Goal: Task Accomplishment & Management: Manage account settings

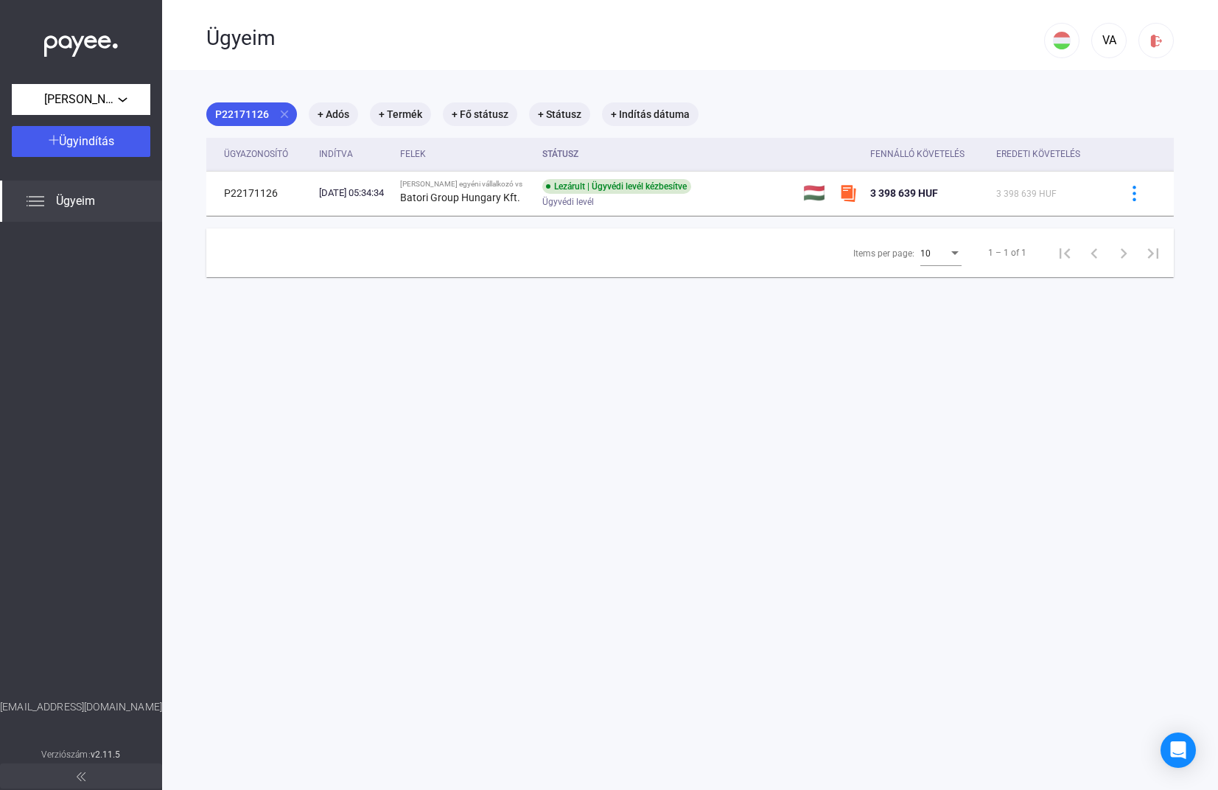
click at [88, 208] on span "Ügyeim" at bounding box center [75, 201] width 39 height 18
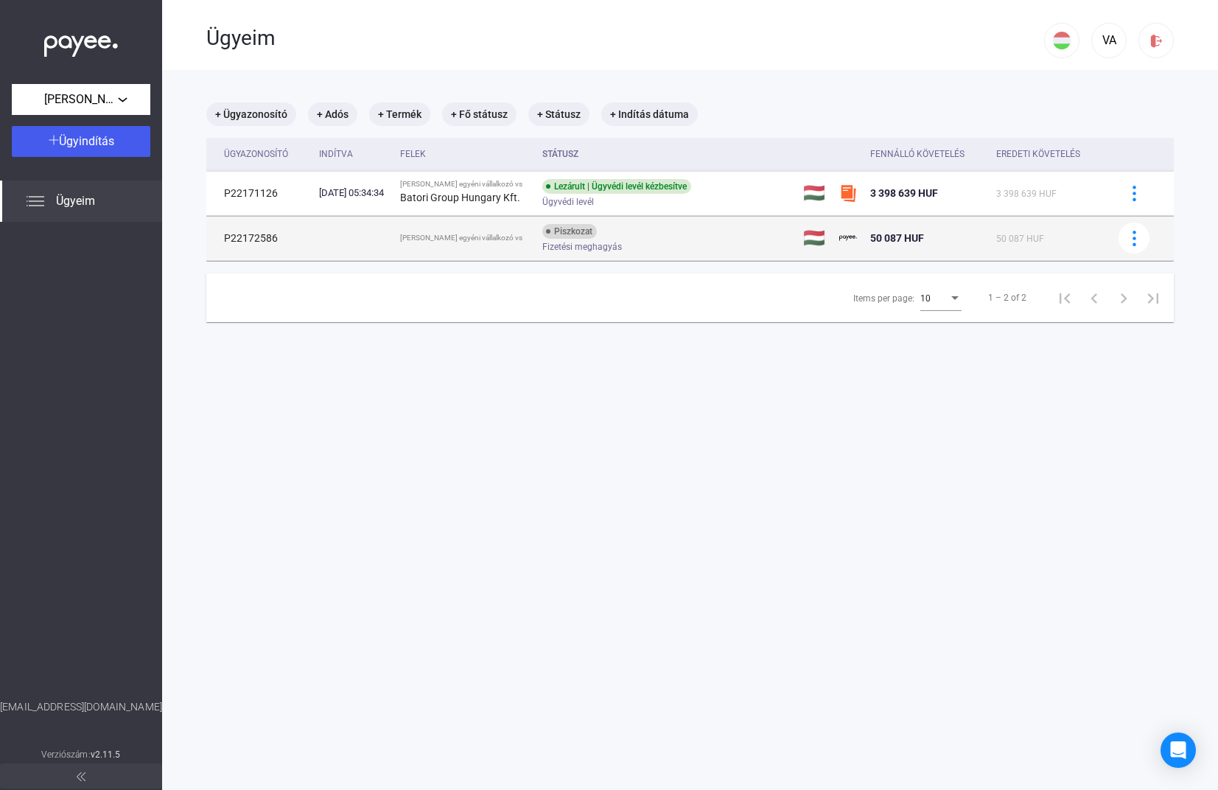
click at [610, 248] on span "Fizetési meghagyás" at bounding box center [583, 247] width 80 height 18
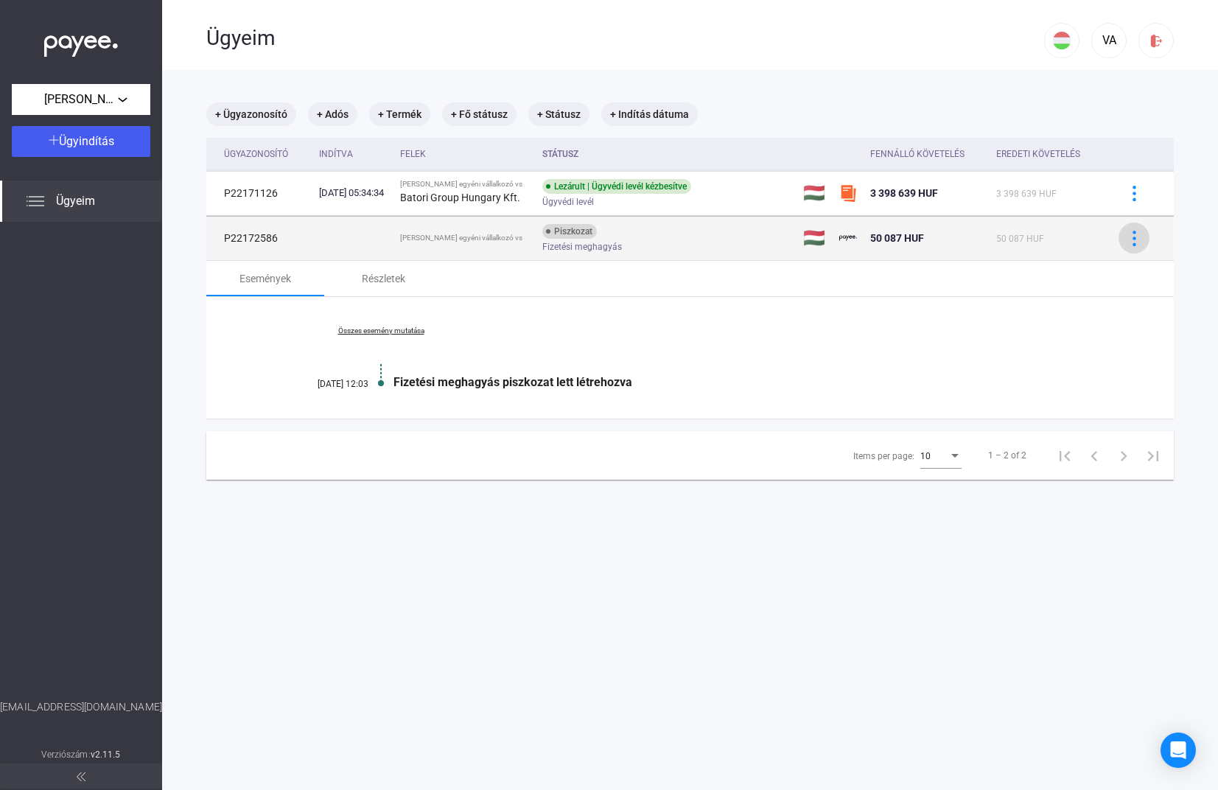
click at [1140, 247] on button at bounding box center [1134, 238] width 31 height 31
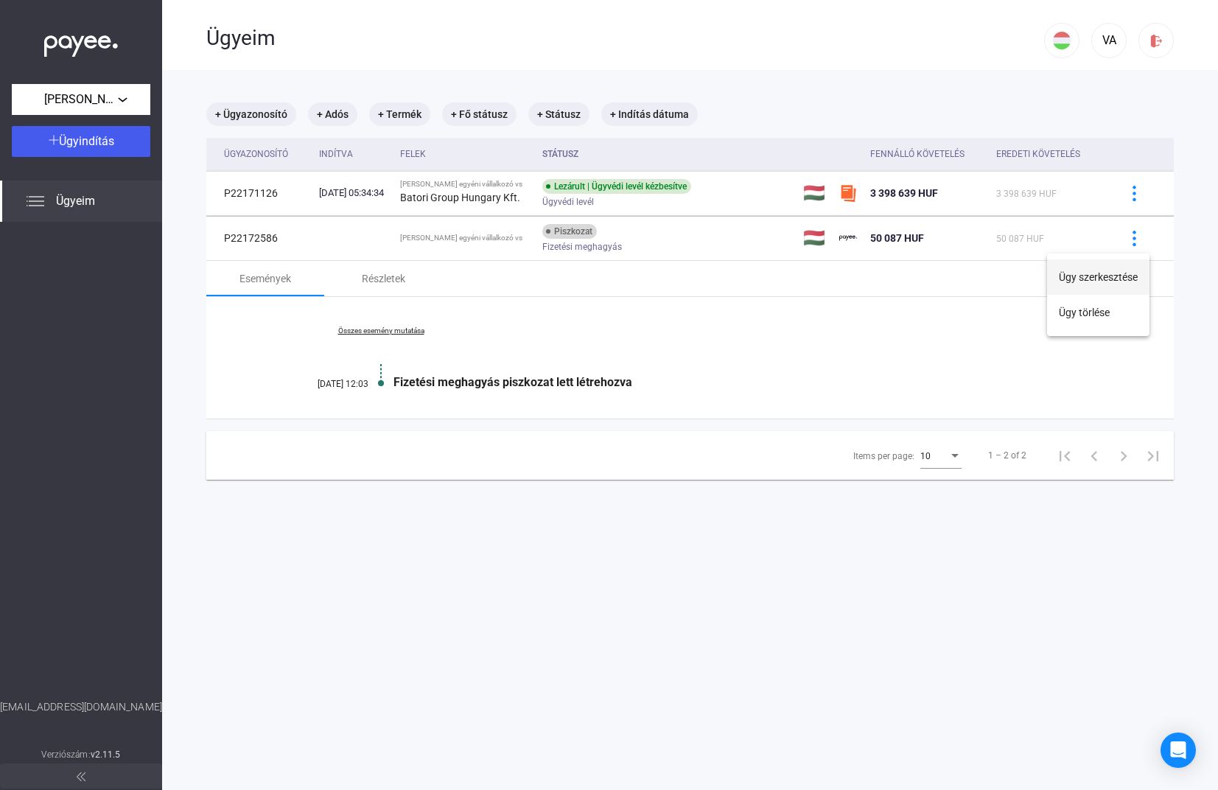
click at [1118, 274] on button "Ügy szerkesztése" at bounding box center [1098, 276] width 102 height 35
